Goal: Transaction & Acquisition: Purchase product/service

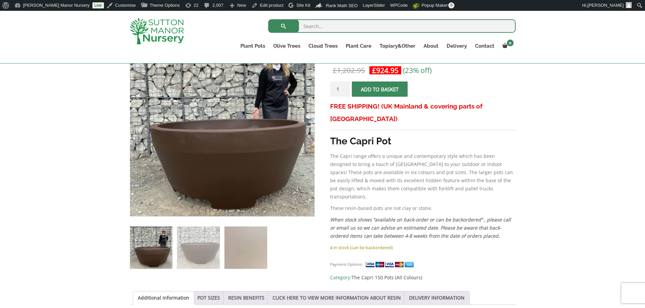
click at [322, 30] on input "search" at bounding box center [391, 26] width 247 height 14
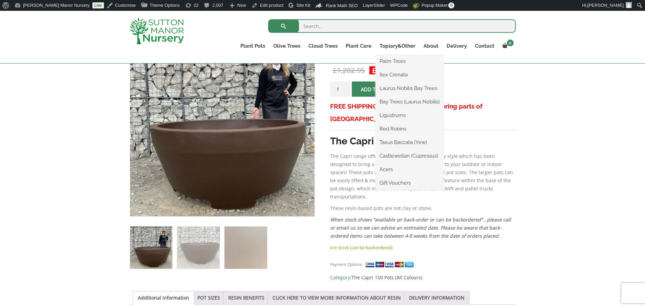
click at [393, 137] on li "Taxus Baccata (Yew)" at bounding box center [409, 143] width 68 height 14
click at [394, 145] on link "Taxus Baccata (Yew)" at bounding box center [409, 142] width 68 height 10
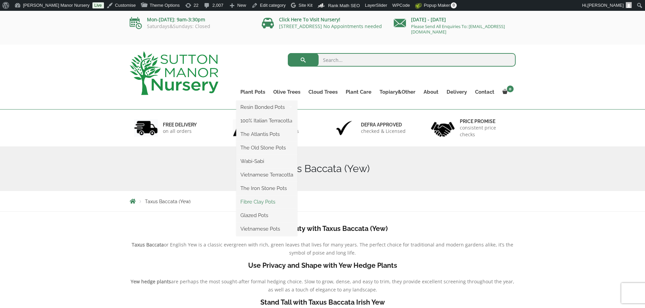
click at [251, 203] on link "Fibre Clay Pots" at bounding box center [266, 202] width 61 height 10
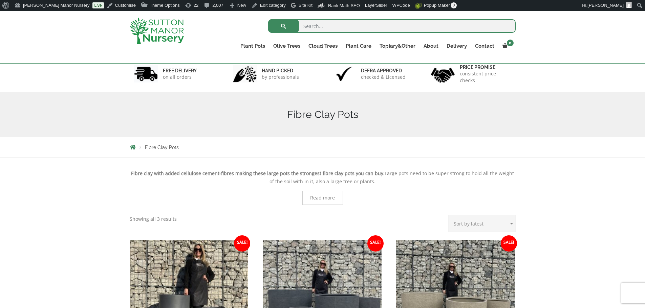
scroll to position [169, 0]
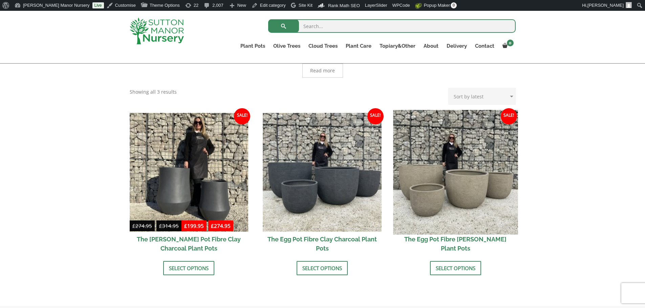
click at [436, 193] on img at bounding box center [455, 172] width 125 height 125
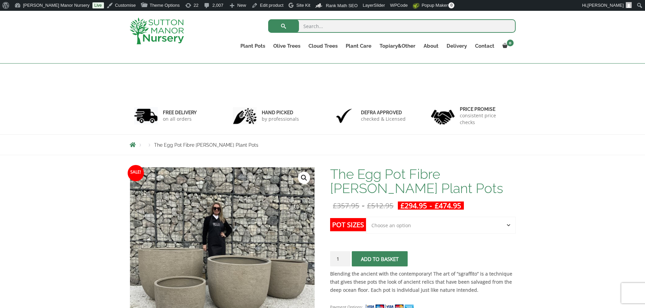
scroll to position [102, 0]
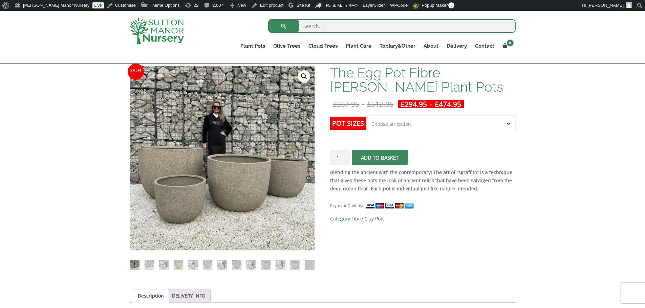
click at [388, 116] on select "Choose an option Click here to buy the 5th To Largest Pot In The Picture Click …" at bounding box center [440, 123] width 149 height 17
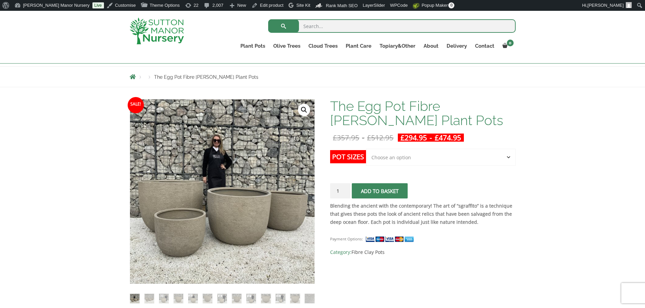
scroll to position [68, 0]
click at [468, 156] on select "Choose an option Click here to buy the 5th To Largest Pot In The Picture Click …" at bounding box center [440, 157] width 149 height 17
select select "Click here to buy the 2nd To Largest Pot In The Picture"
click at [366, 149] on select "Choose an option Click here to buy the 5th To Largest Pot In The Picture Click …" at bounding box center [440, 157] width 149 height 17
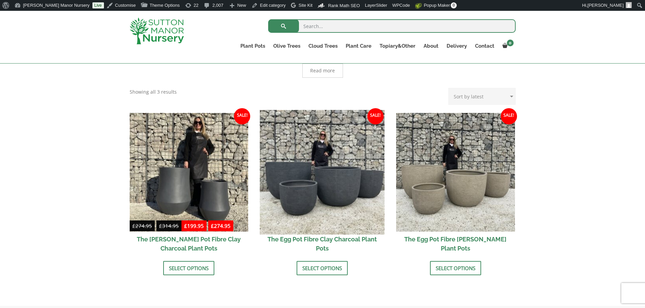
click at [308, 180] on img at bounding box center [322, 172] width 125 height 125
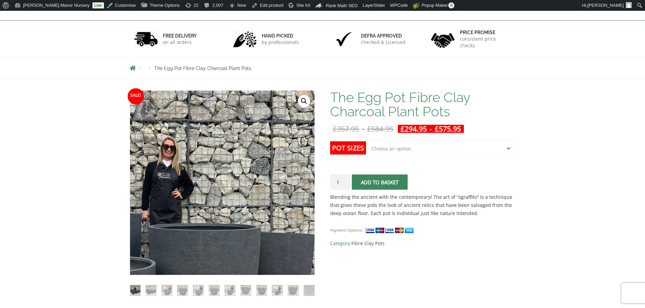
scroll to position [102, 0]
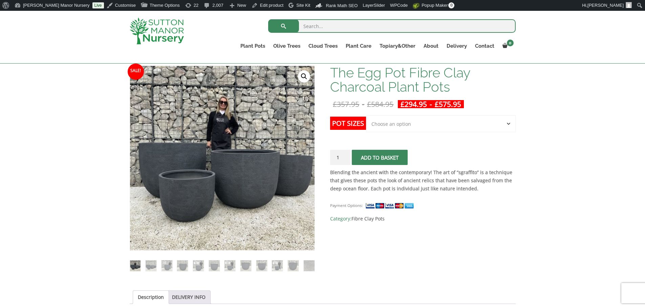
click at [434, 125] on select "Choose an option Click here to buy the 5th To Largest Pot In The Picture Click …" at bounding box center [440, 123] width 149 height 17
select select "Click here to buy The Largest Pot In The Picture"
click at [366, 115] on select "Choose an option Click here to buy the 5th To Largest Pot In The Picture Click …" at bounding box center [440, 123] width 149 height 17
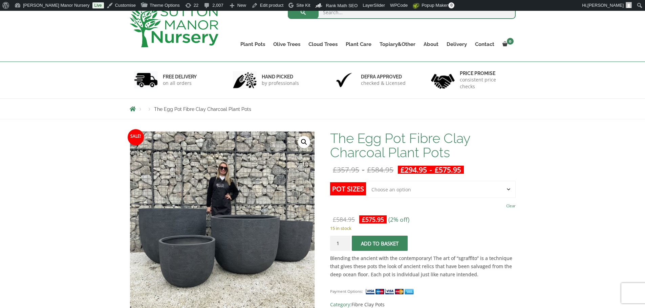
scroll to position [34, 0]
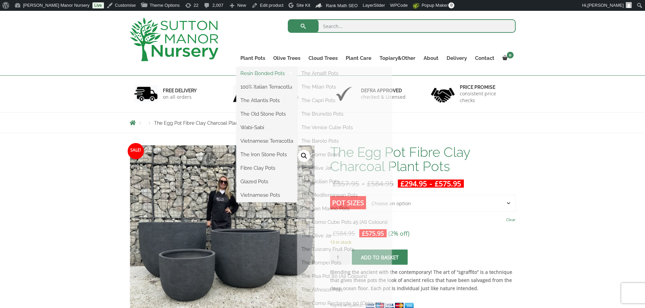
click at [254, 70] on link "Resin Bonded Pots" at bounding box center [266, 73] width 61 height 10
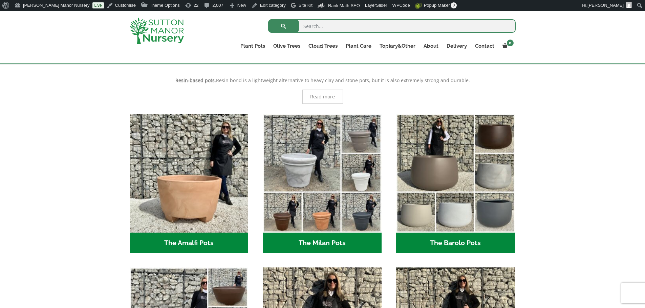
scroll to position [135, 0]
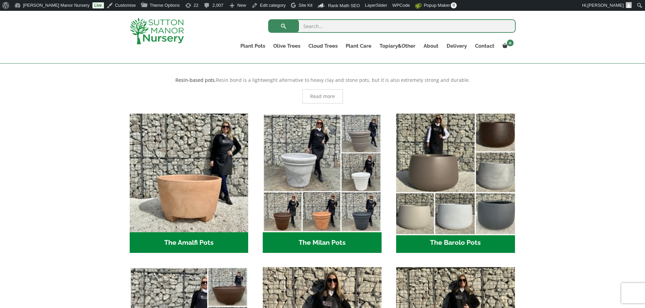
click at [440, 179] on img "Visit product category The Barolo Pots" at bounding box center [455, 173] width 125 height 125
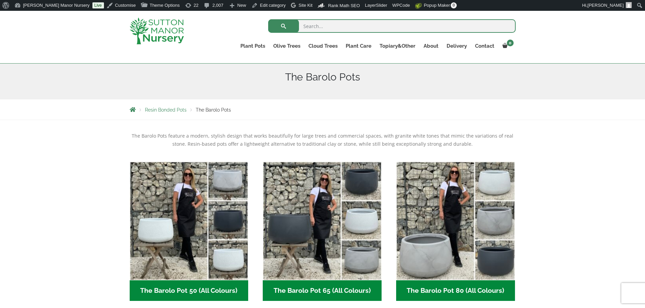
scroll to position [68, 0]
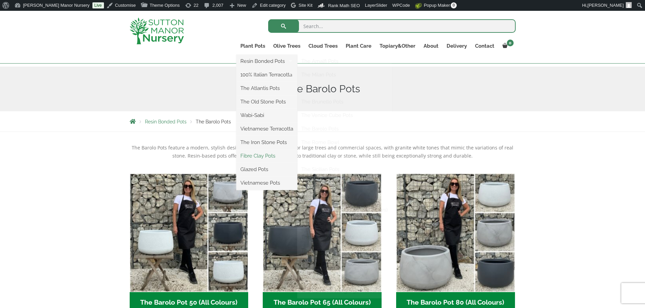
click at [259, 156] on link "Fibre Clay Pots" at bounding box center [266, 156] width 61 height 10
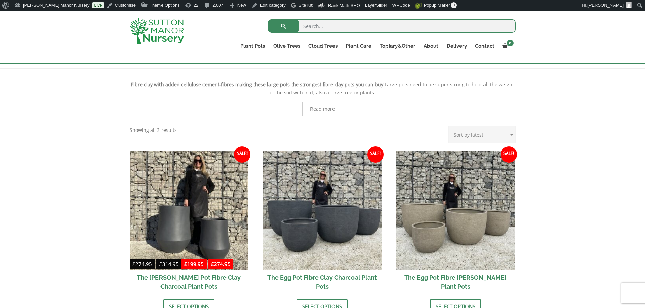
scroll to position [203, 0]
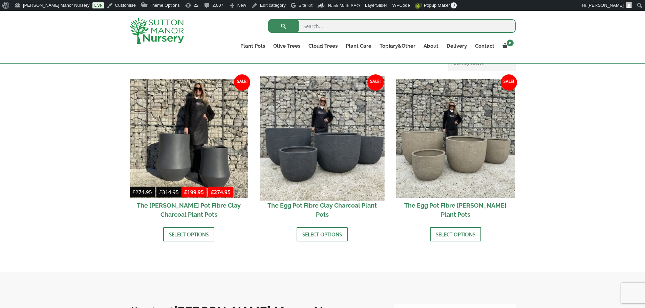
click at [338, 144] on img at bounding box center [322, 138] width 125 height 125
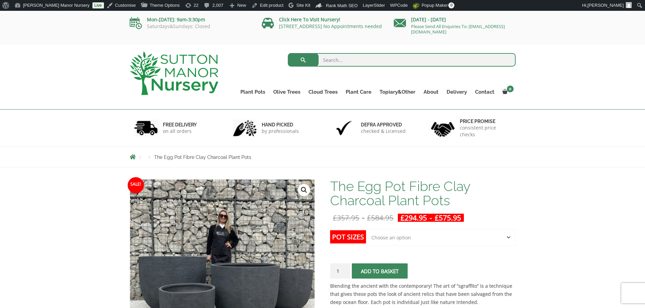
click at [399, 237] on select "Choose an option Click here to buy the 5th To Largest Pot In The Picture Click …" at bounding box center [440, 237] width 149 height 17
select select "Click here to buy The Largest Pot In The Picture"
click at [366, 229] on select "Choose an option Click here to buy the 5th To Largest Pot In The Picture Click …" at bounding box center [440, 237] width 149 height 17
